Goal: Information Seeking & Learning: Learn about a topic

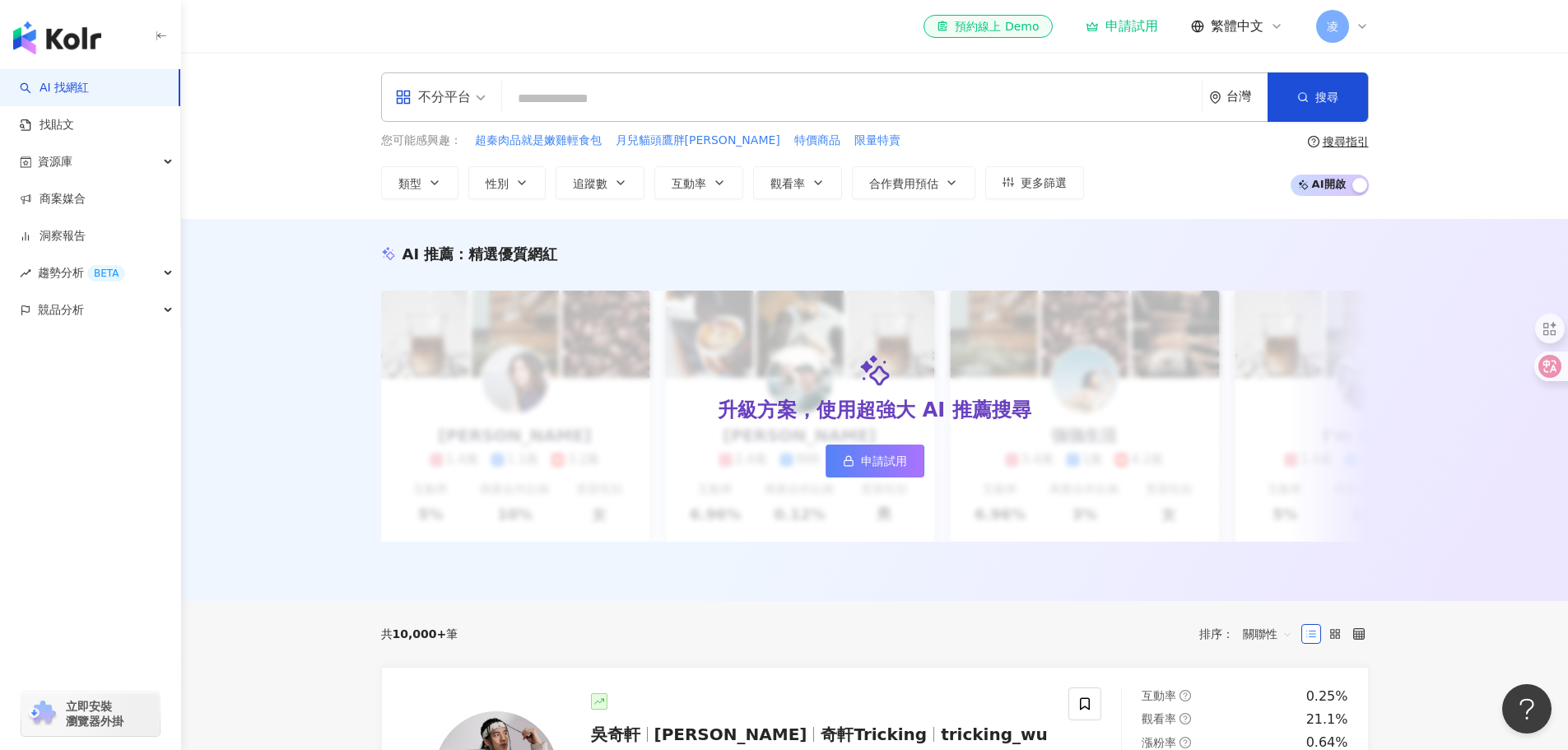
click at [722, 89] on input "search" at bounding box center [852, 99] width 686 height 32
paste input "***"
click at [1323, 98] on span "搜尋" at bounding box center [1326, 97] width 23 height 13
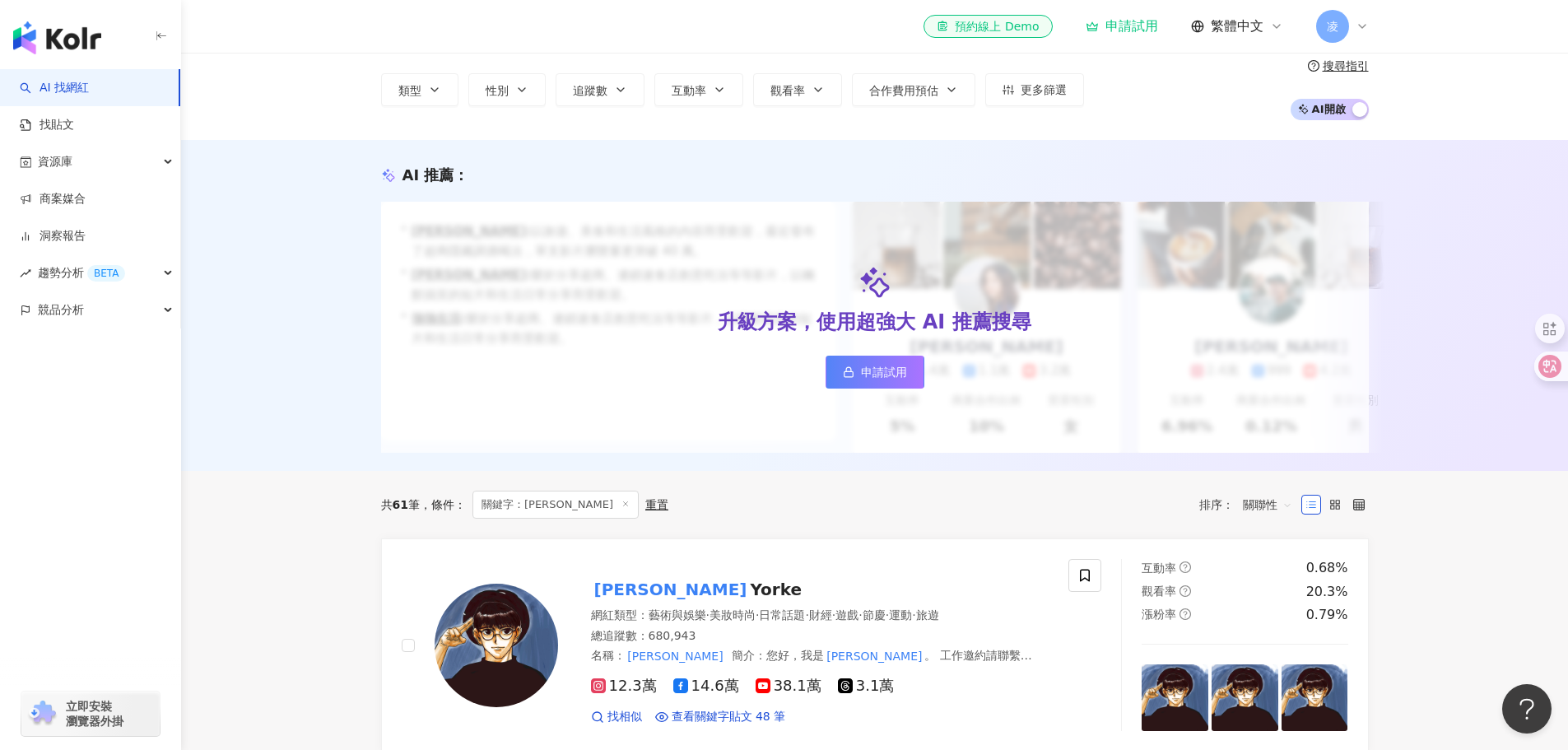
scroll to position [82, 0]
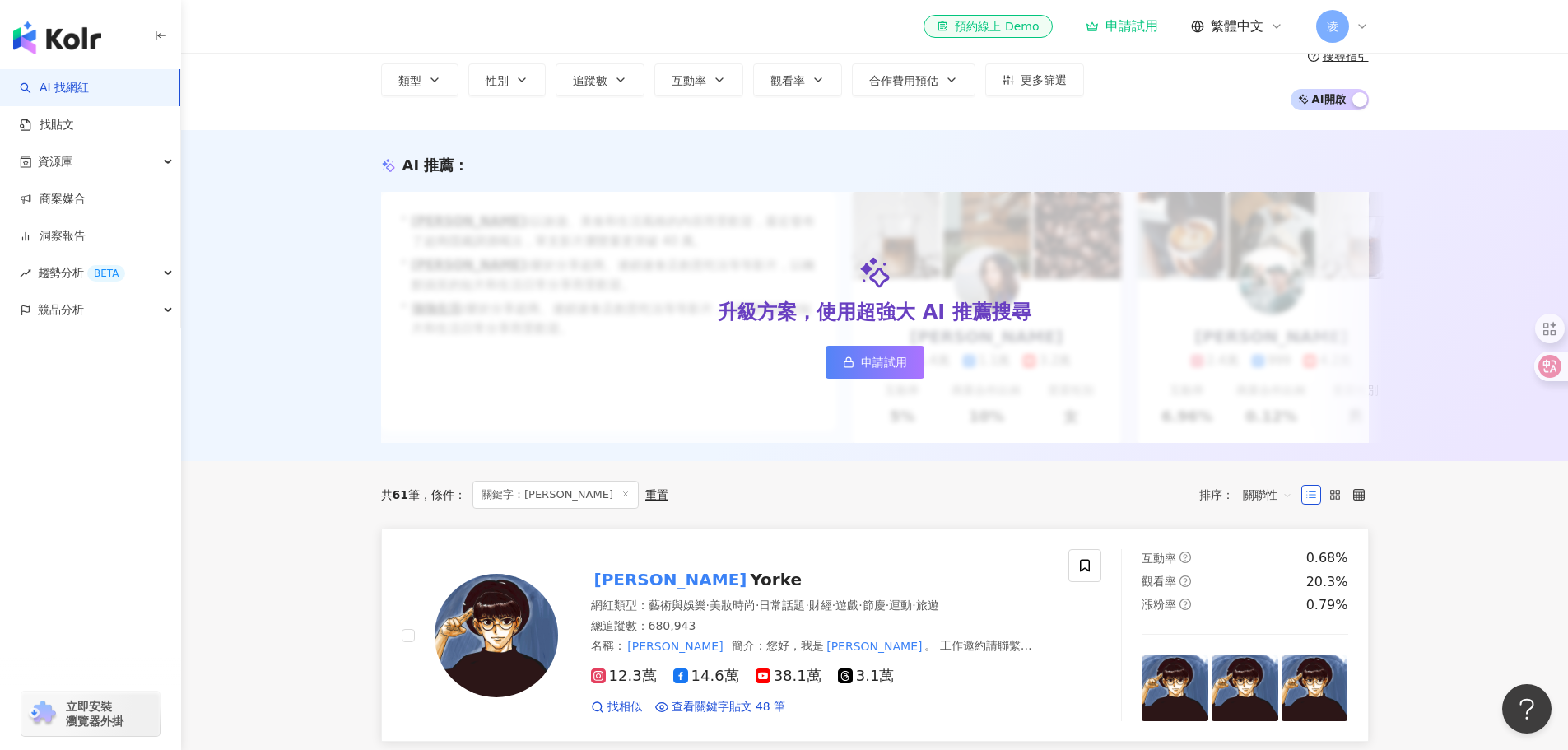
click at [750, 590] on span "Yorke" at bounding box center [776, 579] width 52 height 20
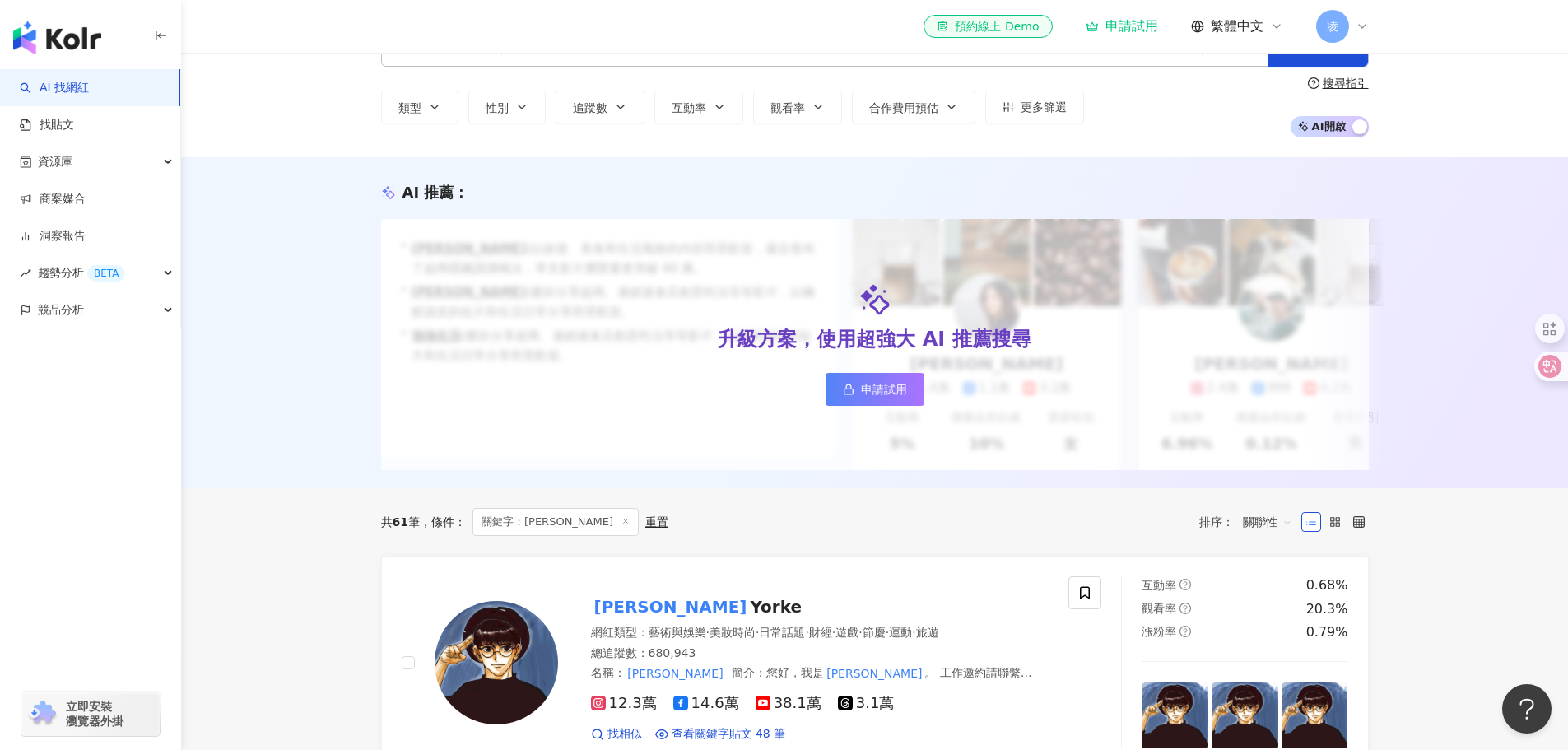
scroll to position [0, 0]
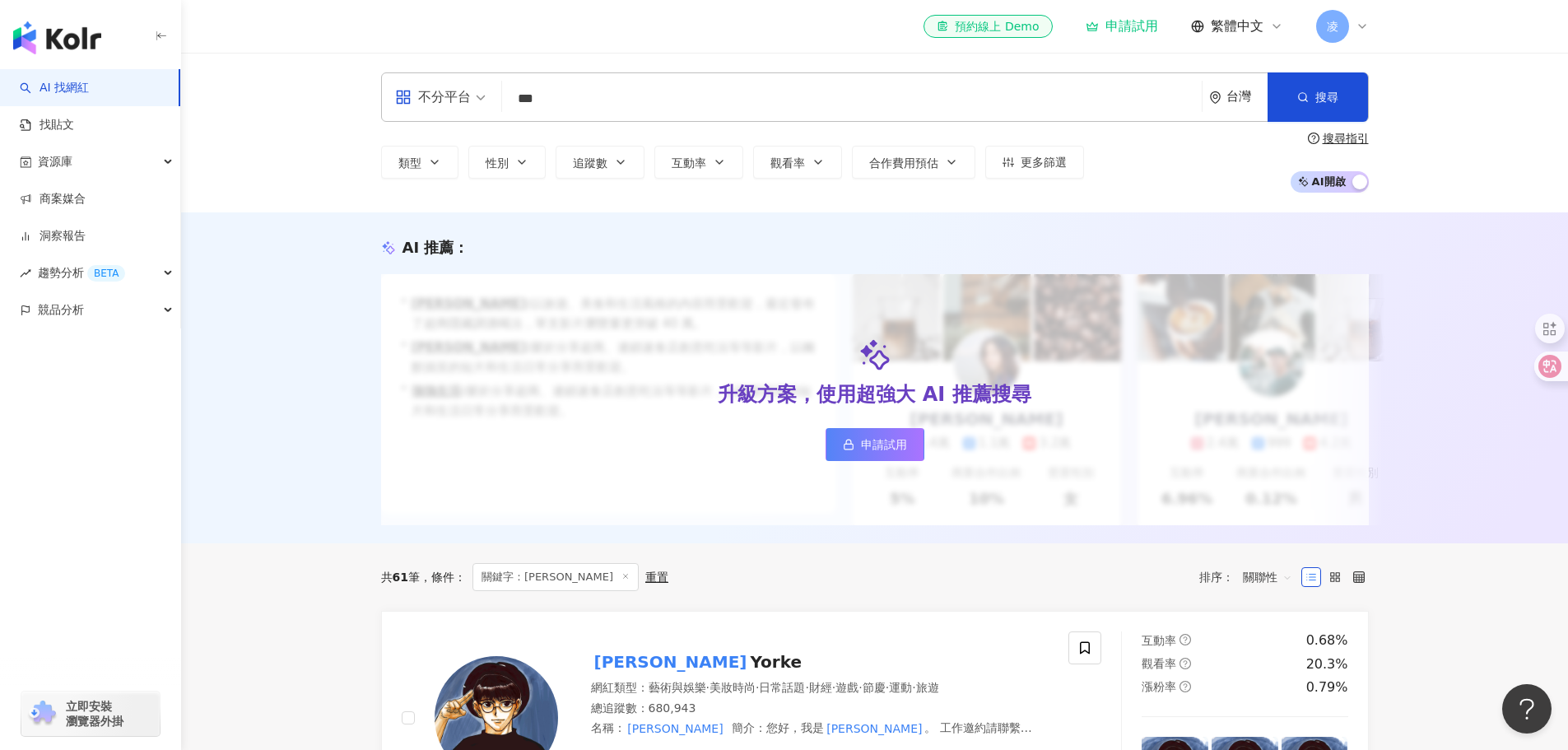
click at [790, 96] on input "***" at bounding box center [852, 99] width 686 height 32
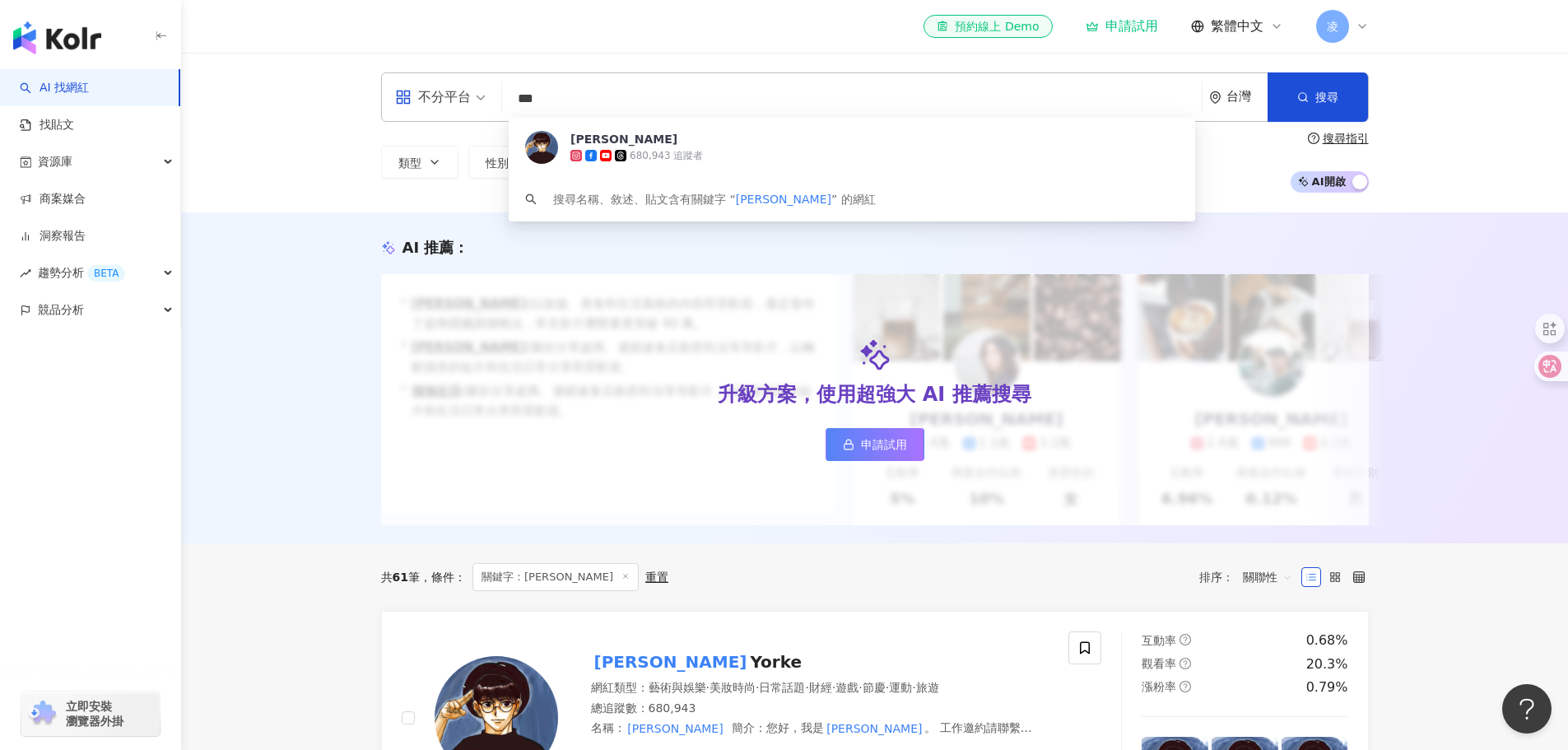
click at [790, 96] on input "***" at bounding box center [852, 99] width 686 height 32
paste input "*"
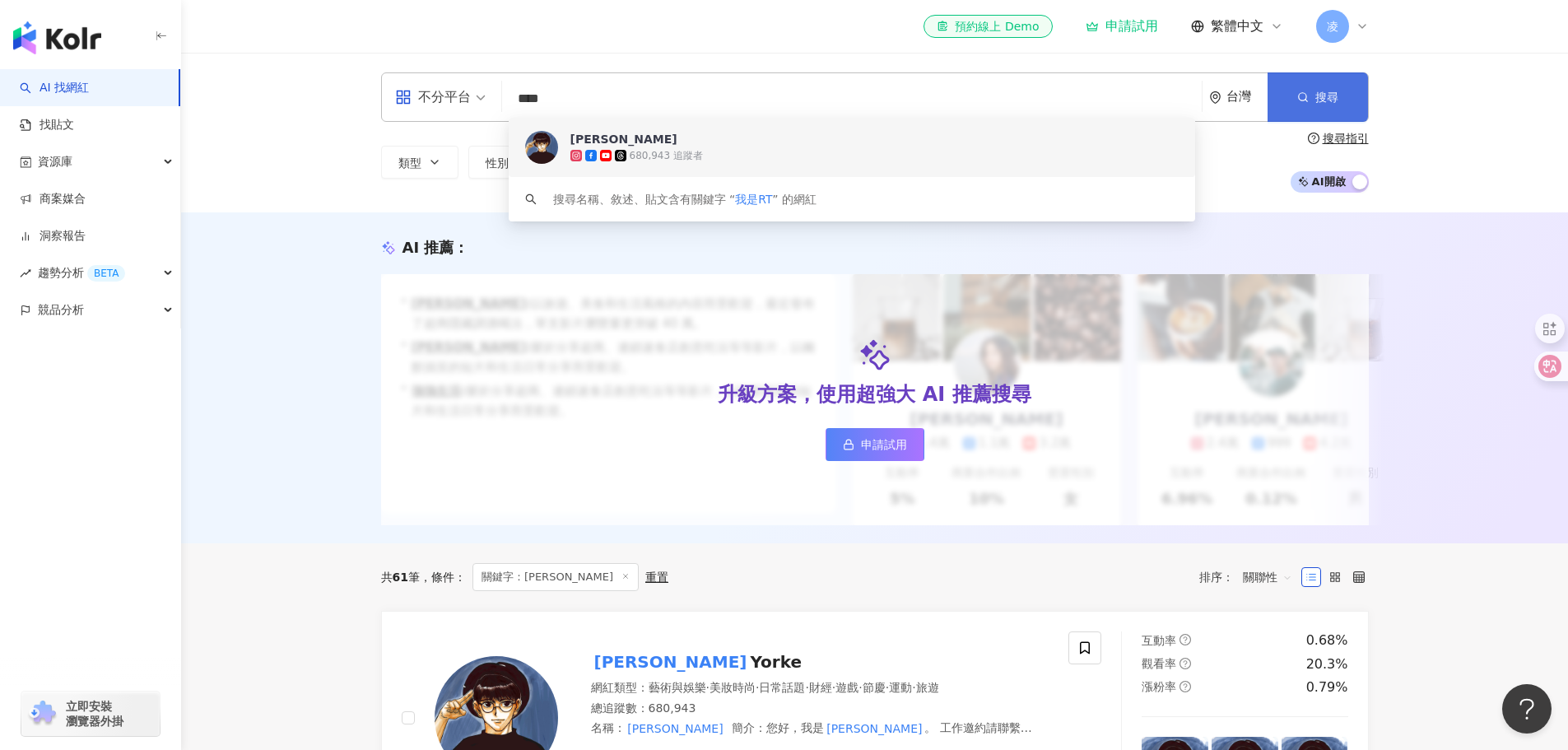
type input "****"
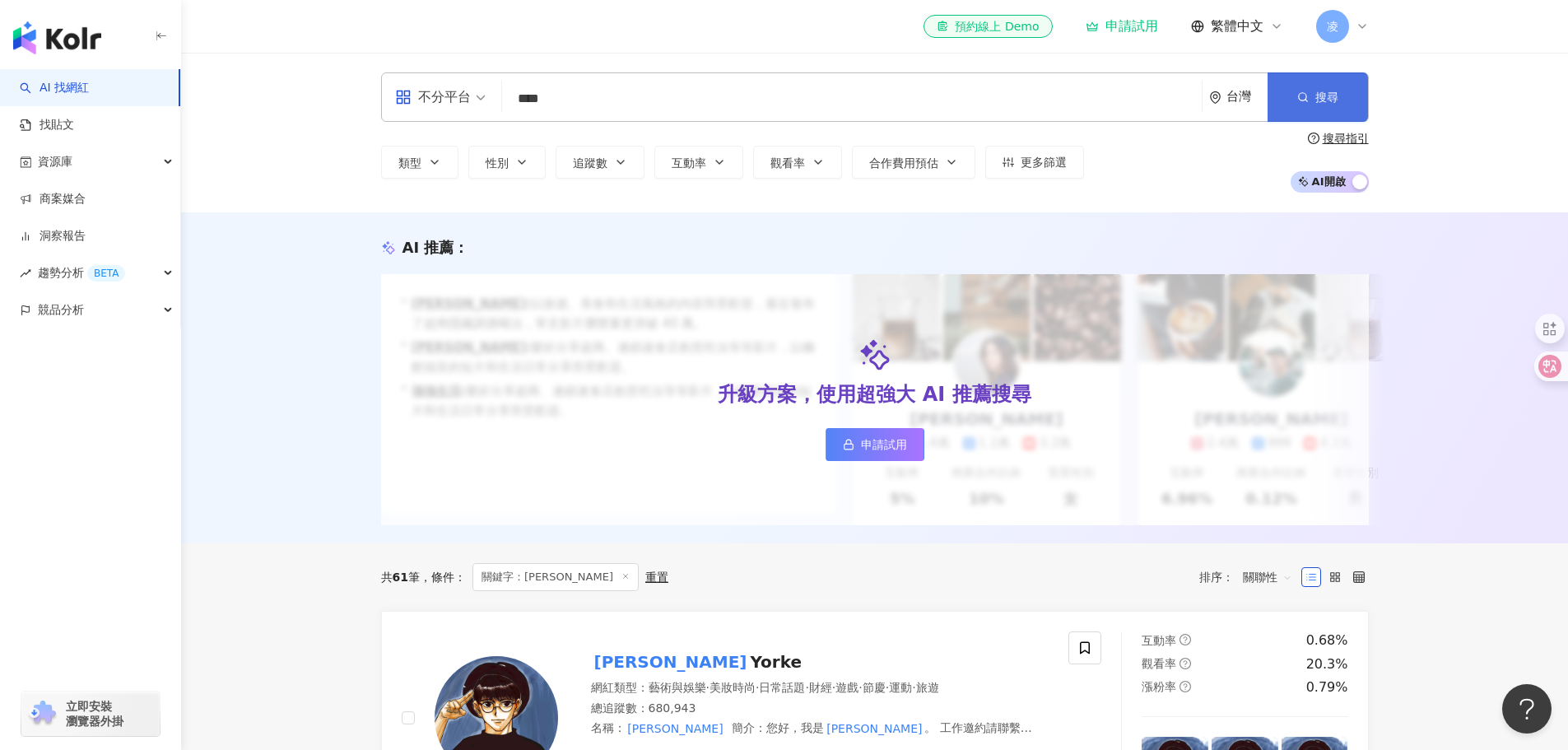
click at [1325, 109] on button "搜尋" at bounding box center [1318, 97] width 100 height 49
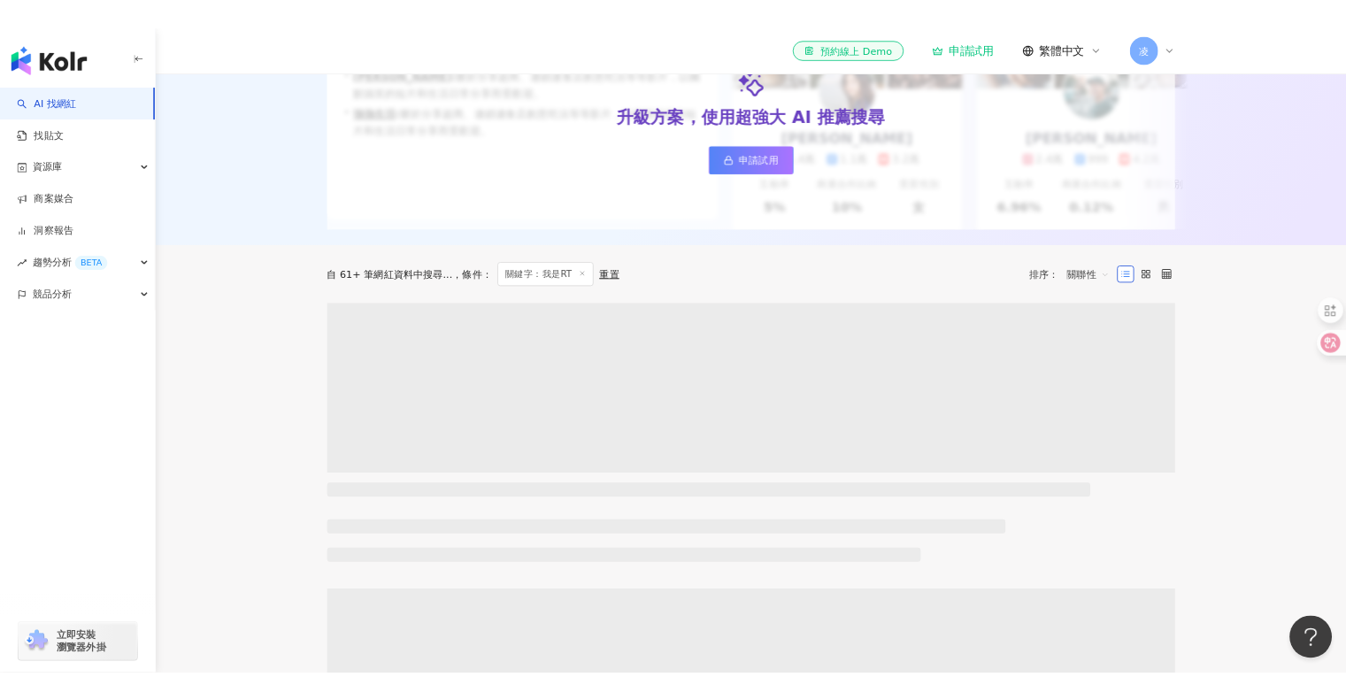
scroll to position [354, 0]
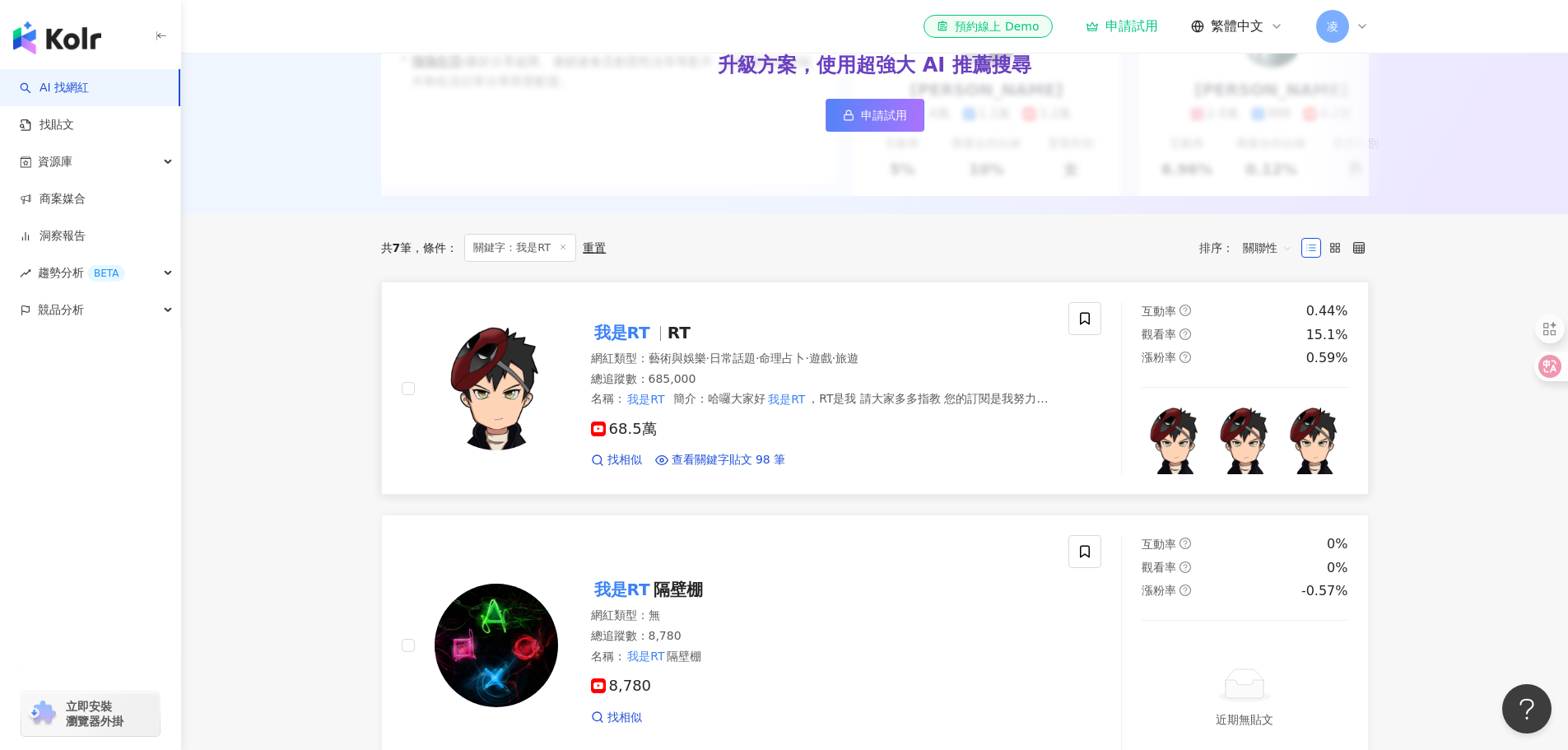
click at [645, 345] on mark "我是RT" at bounding box center [621, 332] width 62 height 26
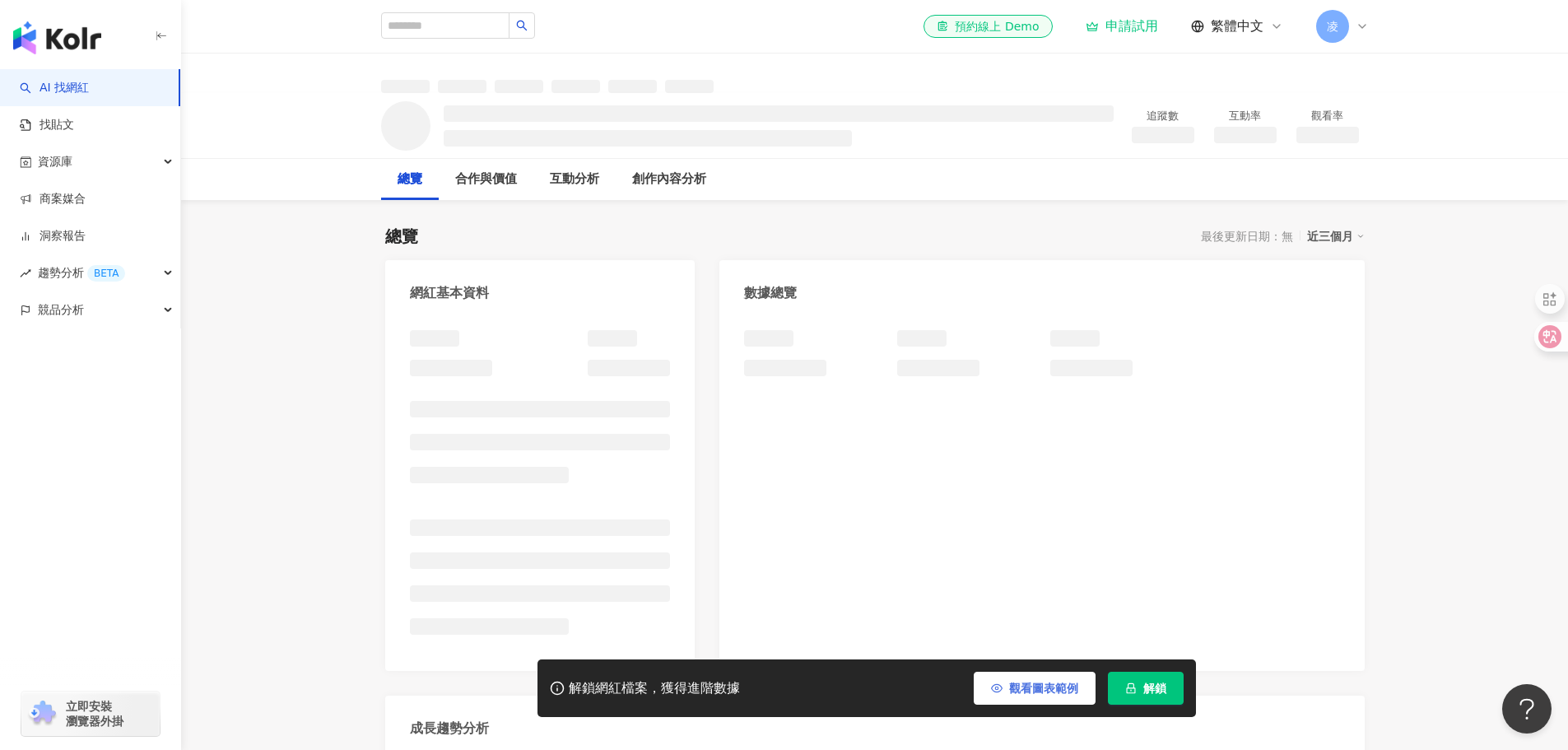
click at [1017, 683] on span "觀看圖表範例" at bounding box center [1043, 689] width 69 height 13
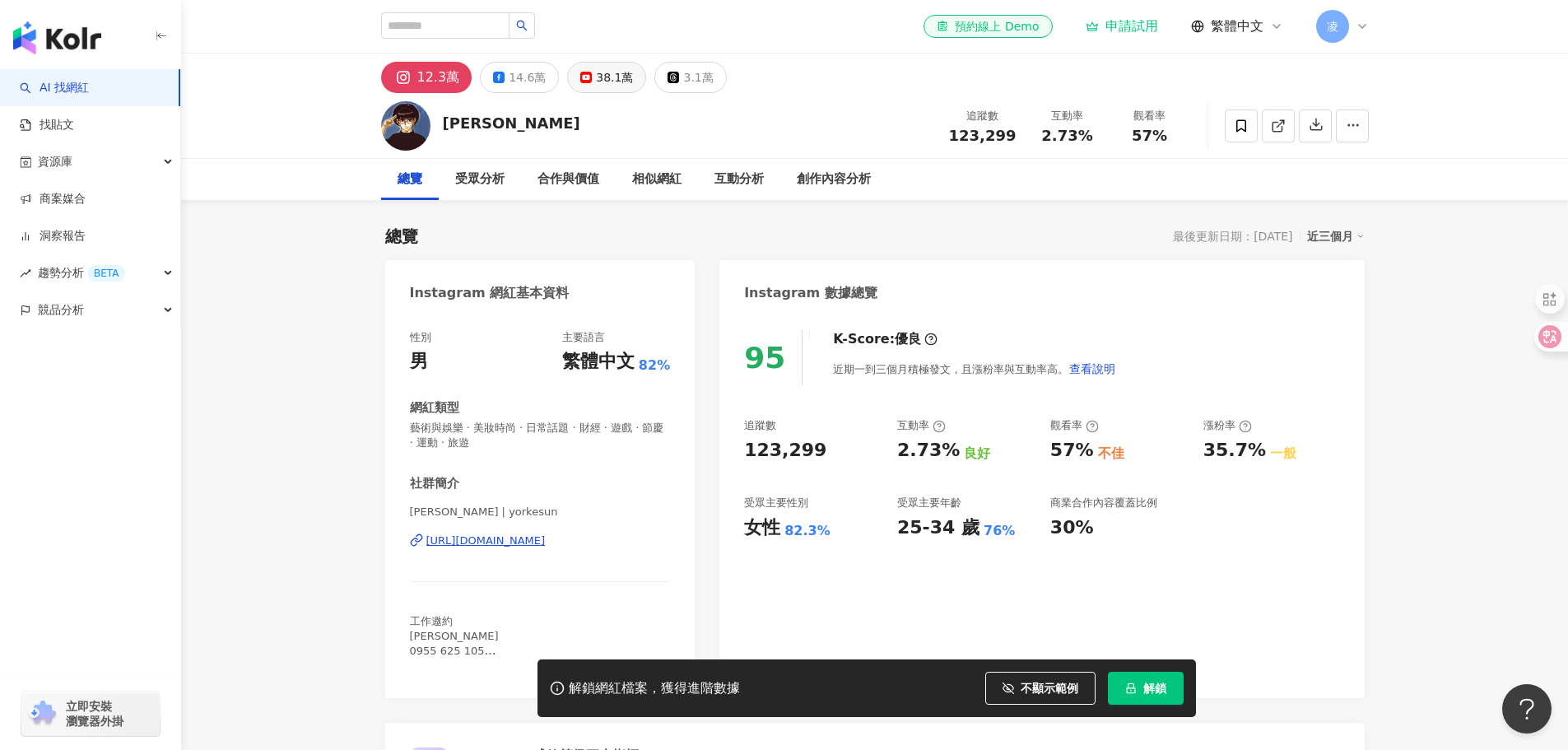
click at [585, 75] on icon at bounding box center [586, 77] width 11 height 11
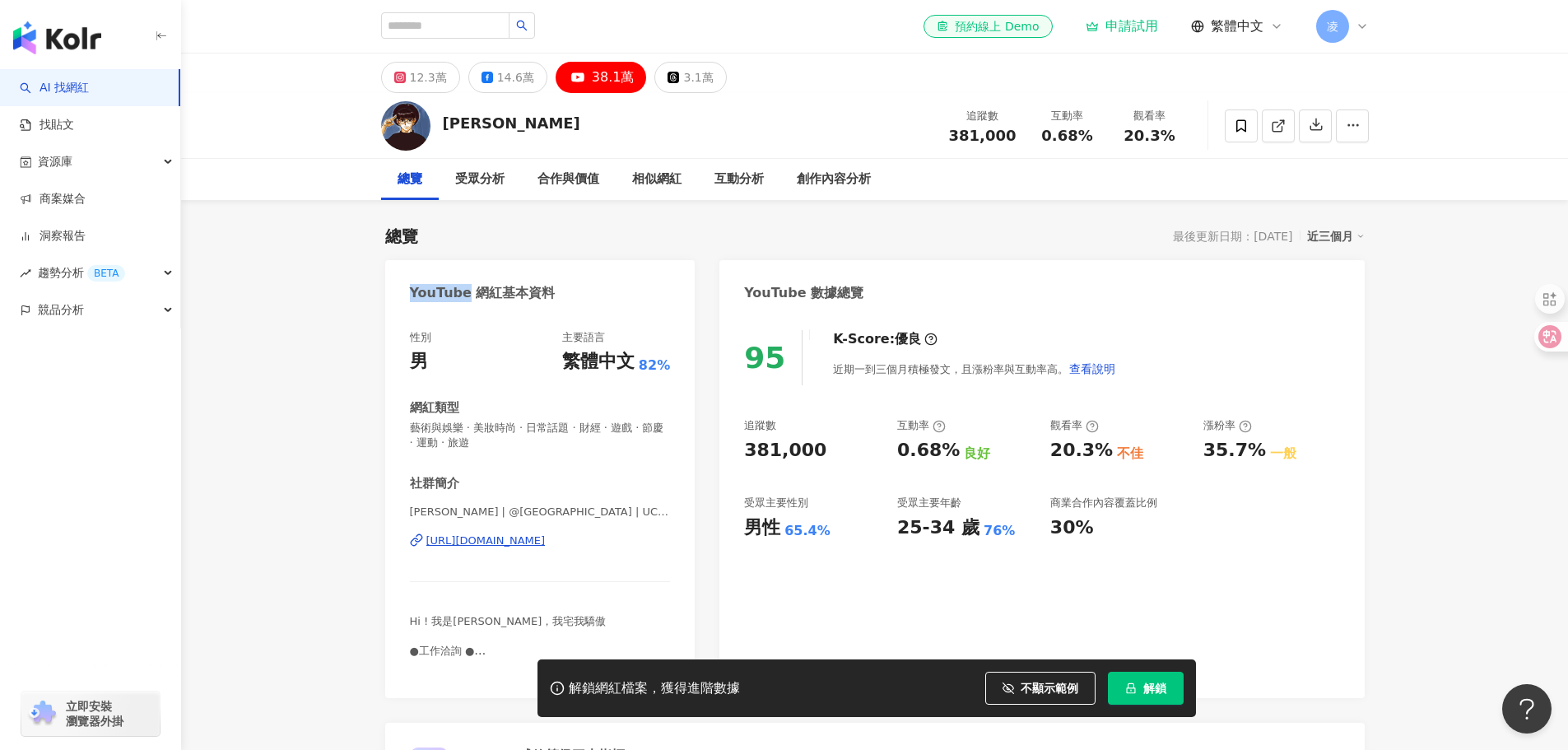
drag, startPoint x: 410, startPoint y: 290, endPoint x: 461, endPoint y: 289, distance: 51.0
click at [461, 289] on div "YouTube 網紅基本資料" at bounding box center [483, 292] width 146 height 18
copy div "YouTube"
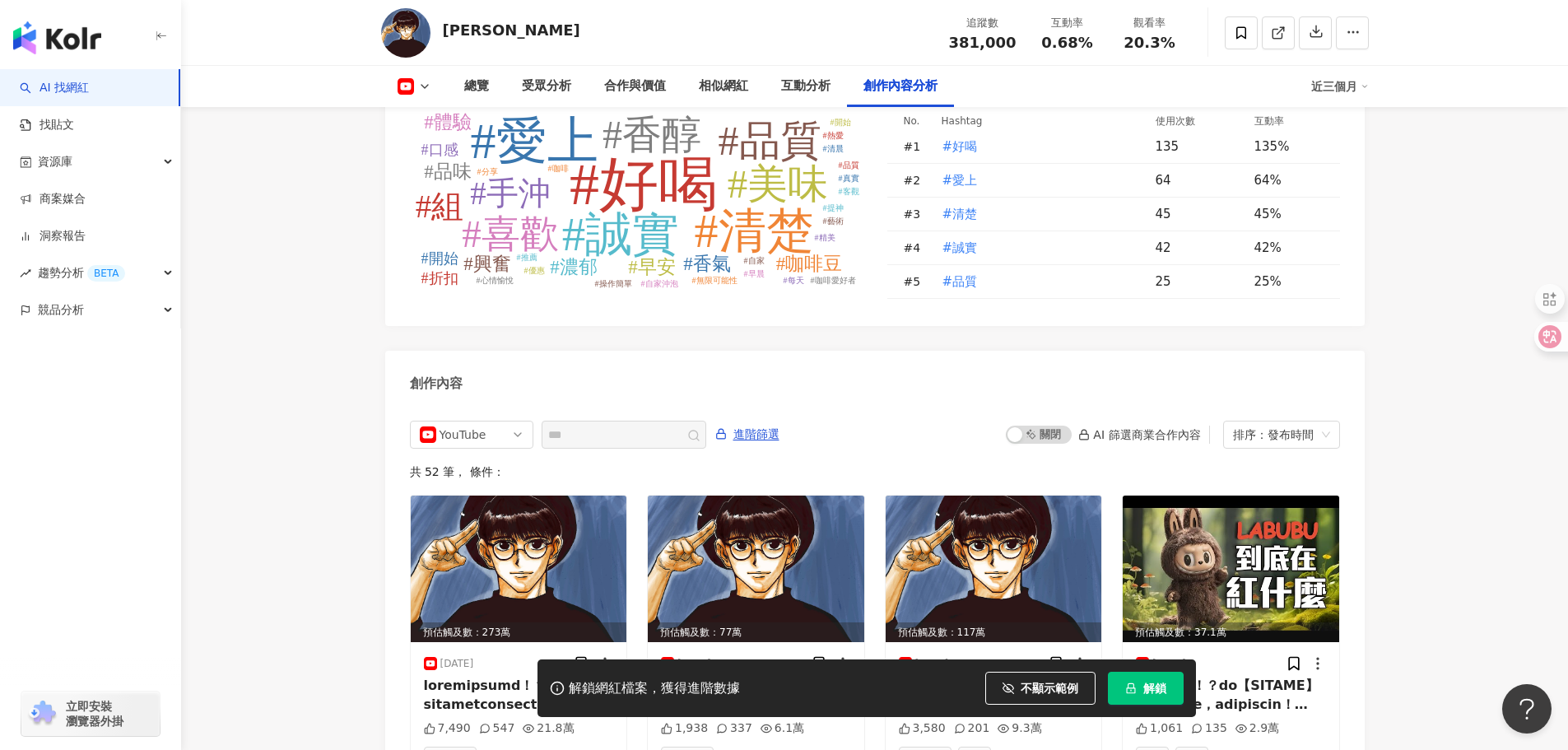
scroll to position [3972, 0]
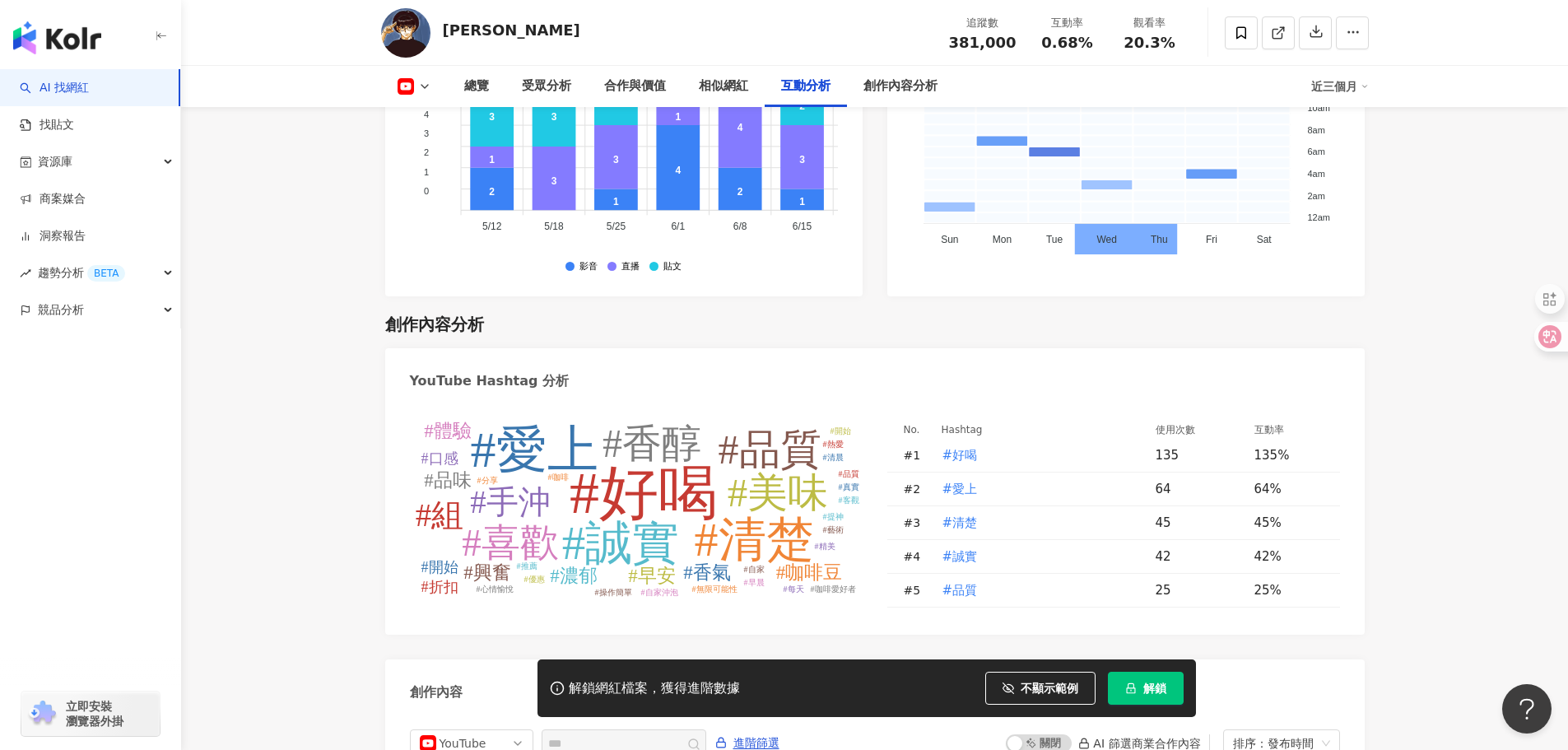
drag, startPoint x: 1461, startPoint y: 586, endPoint x: 1468, endPoint y: 82, distance: 504.0
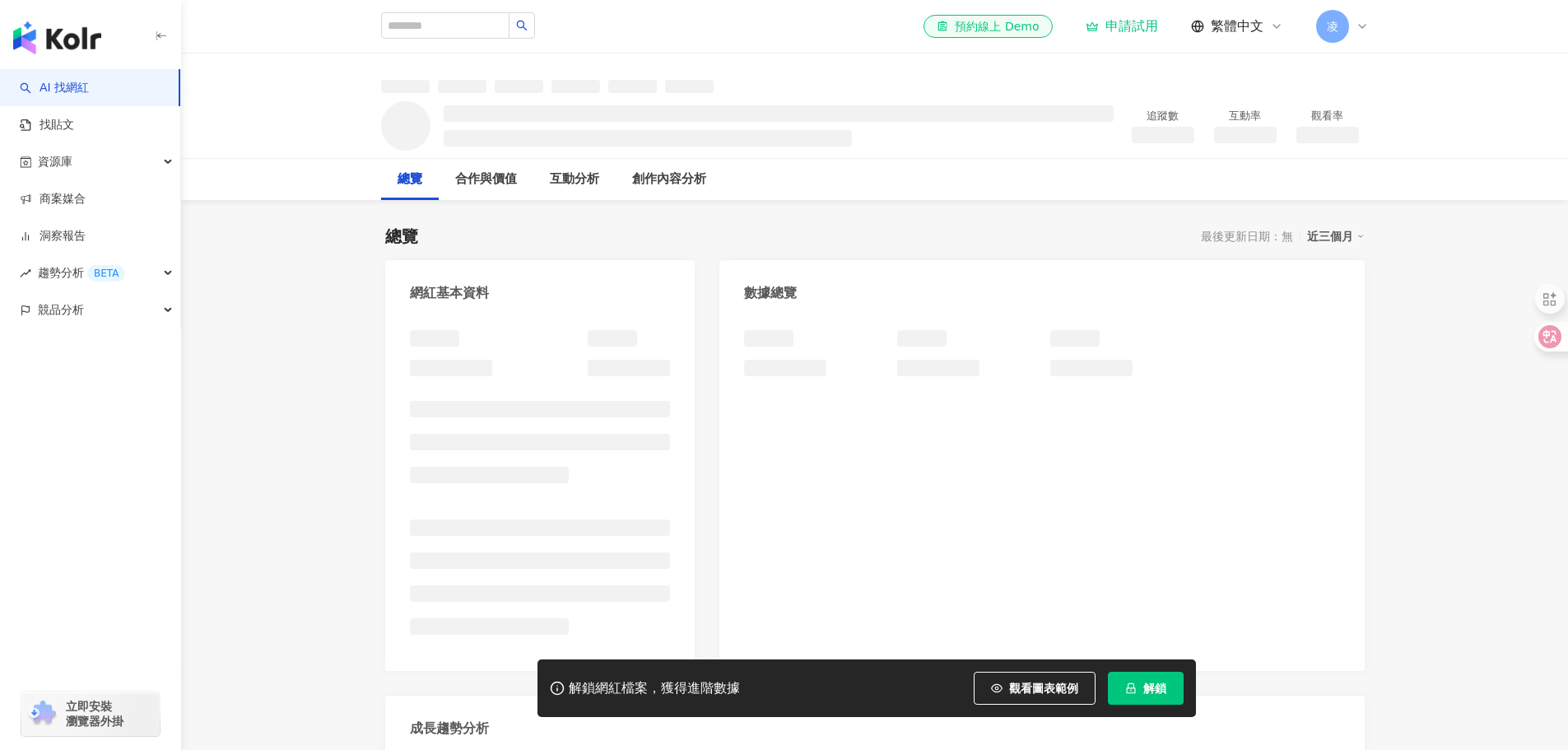
click at [1345, 242] on div "近三個月" at bounding box center [1335, 235] width 58 height 21
click at [1346, 230] on div "近三個月" at bounding box center [1335, 235] width 58 height 21
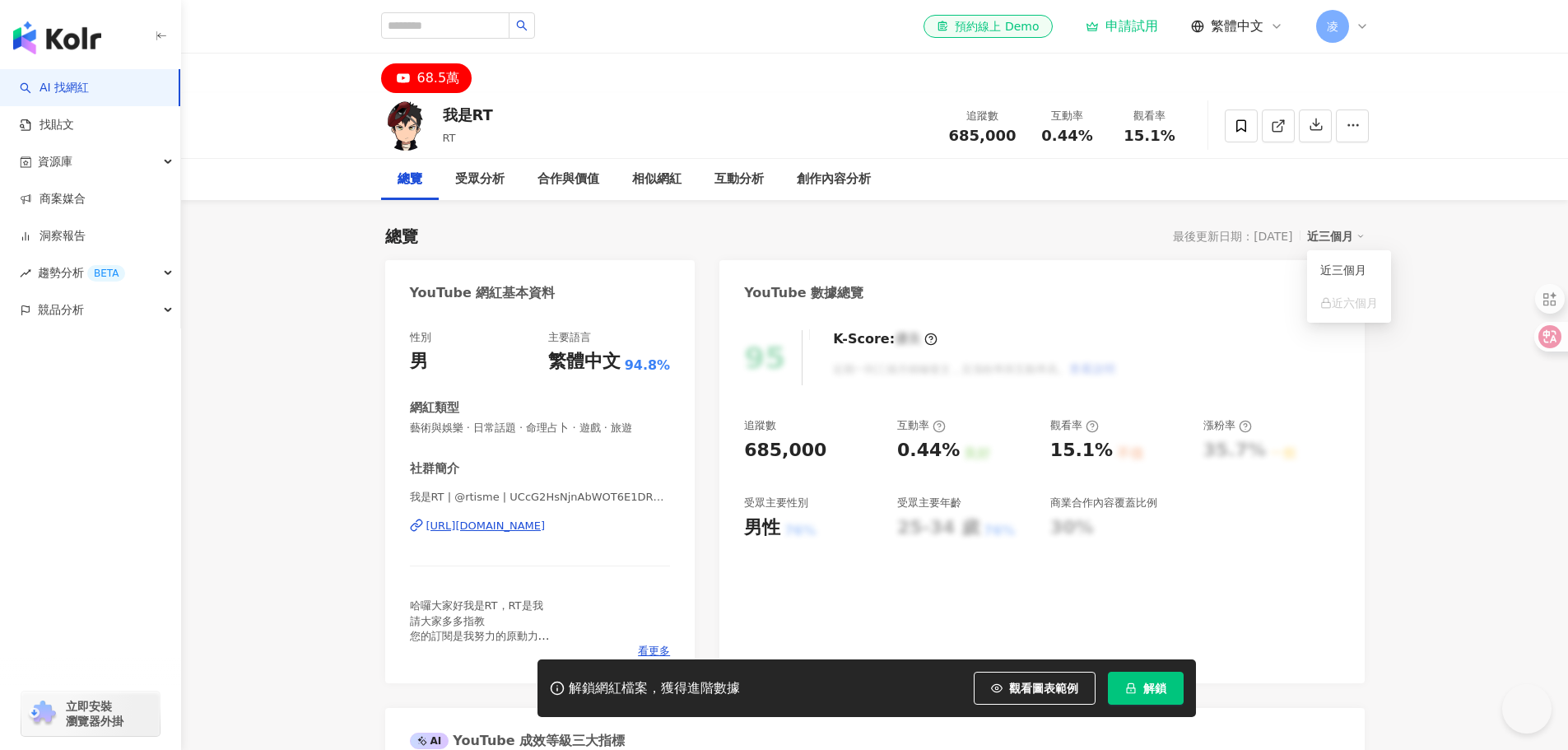
click at [1345, 238] on div "近三個月" at bounding box center [1335, 235] width 58 height 21
click at [1032, 699] on button "觀看圖表範例" at bounding box center [1034, 688] width 122 height 33
click at [1038, 690] on span "觀看圖表範例" at bounding box center [1043, 689] width 69 height 13
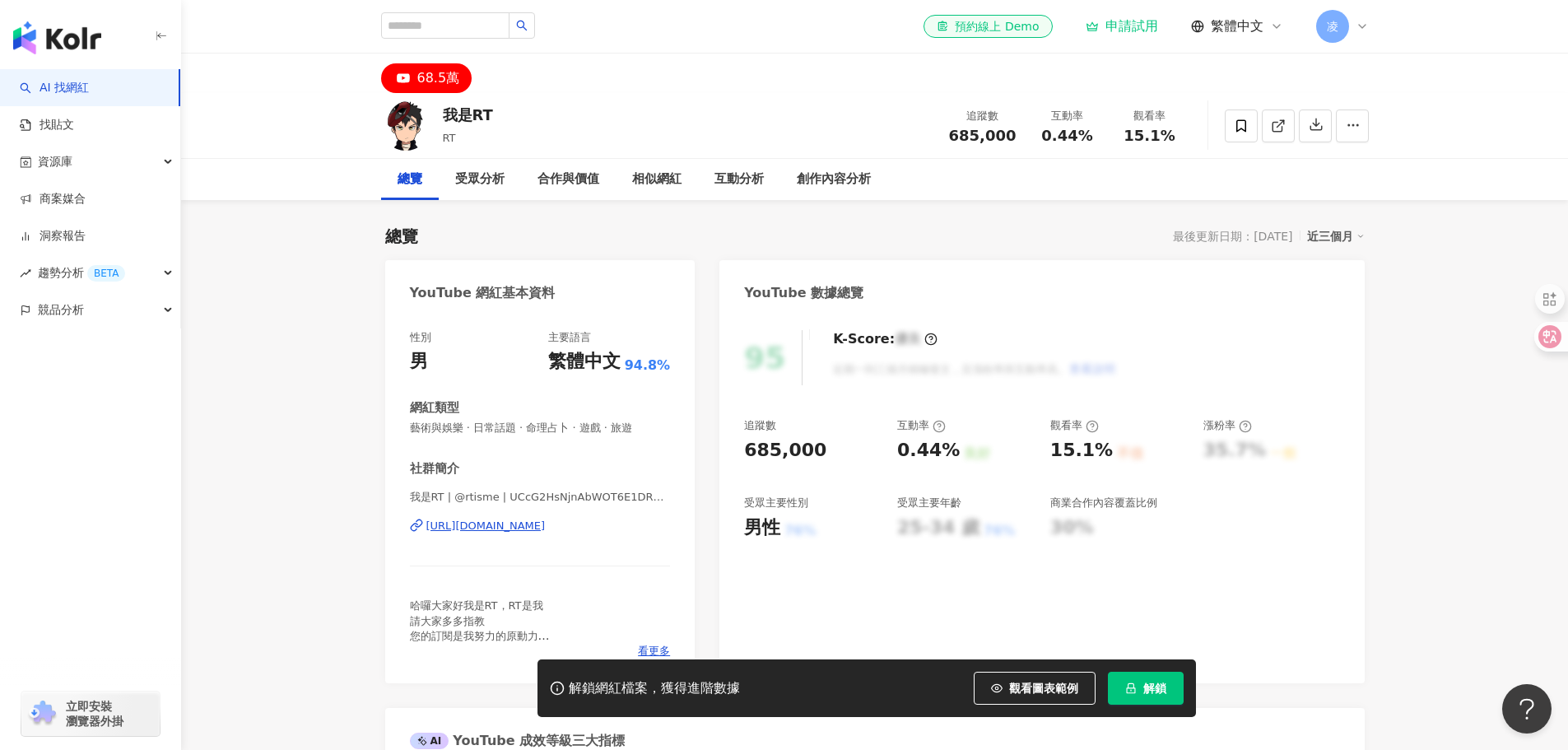
click at [1041, 685] on span "觀看圖表範例" at bounding box center [1043, 689] width 69 height 13
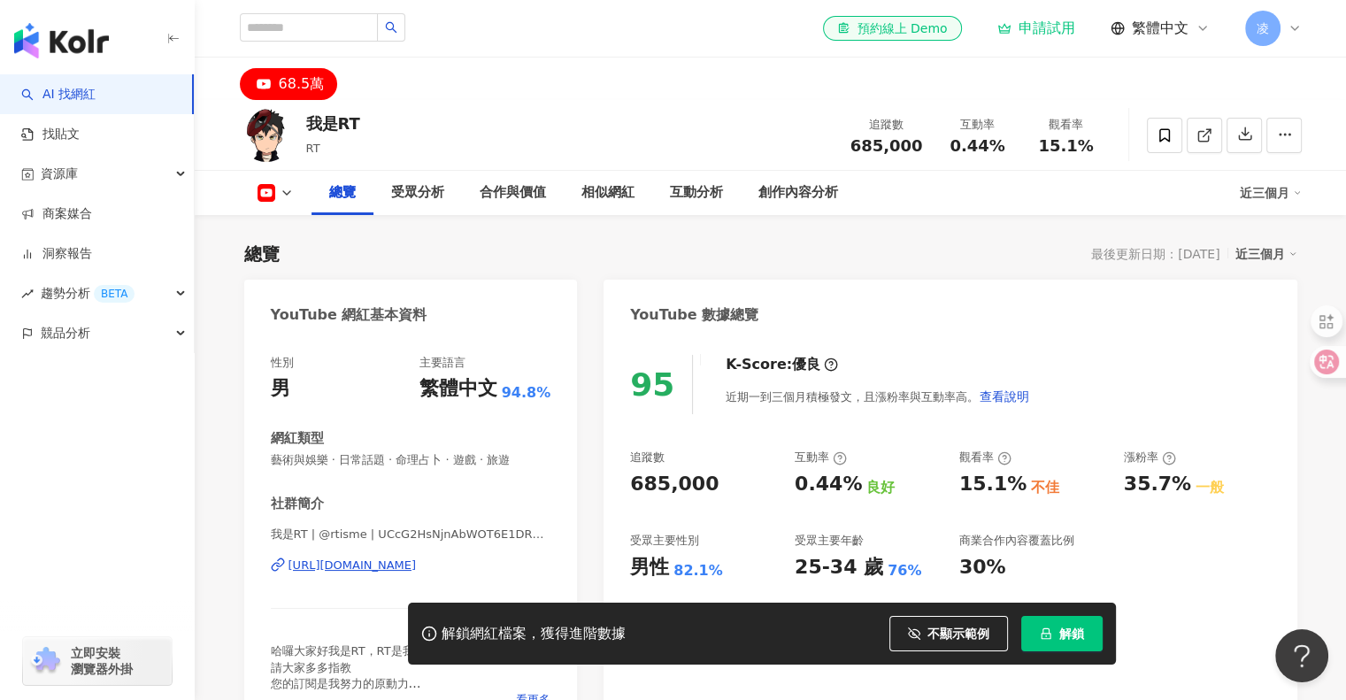
click at [529, 148] on div "我是RT RT 追蹤數 685,000 互動率 0.44% 觀看率 15.1%" at bounding box center [770, 135] width 1133 height 70
